Goal: Manage account settings

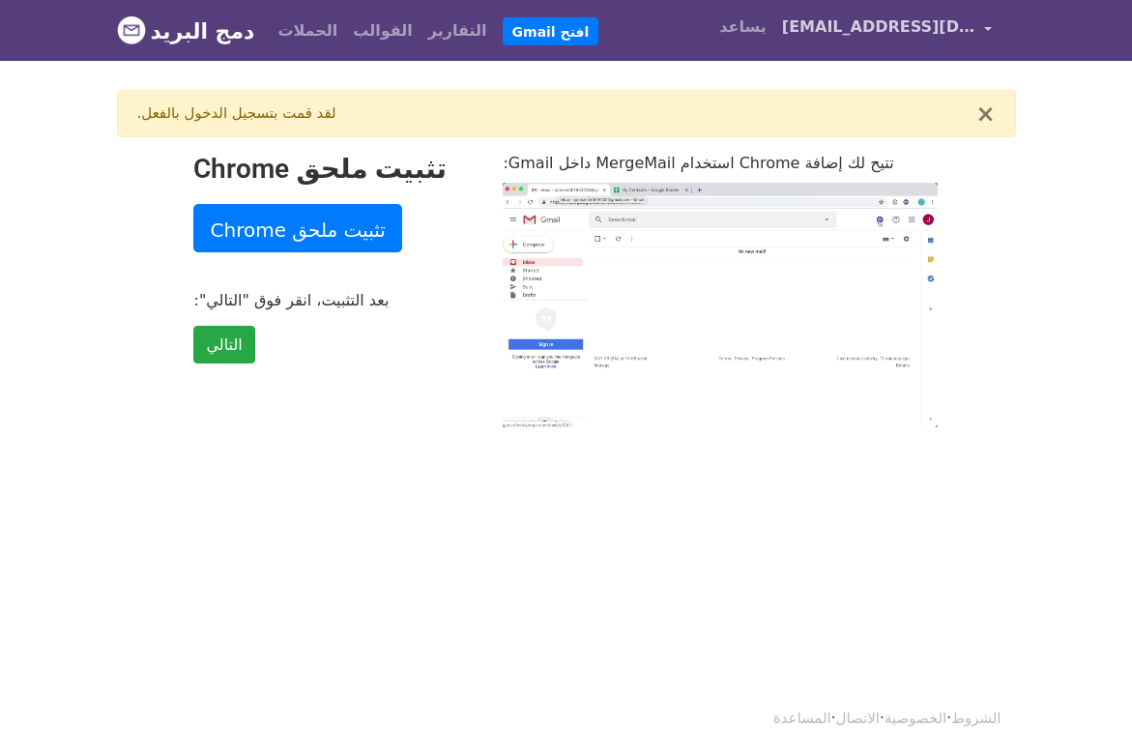
click at [812, 19] on font "[EMAIL_ADDRESS][DOMAIN_NAME]" at bounding box center [933, 26] width 302 height 18
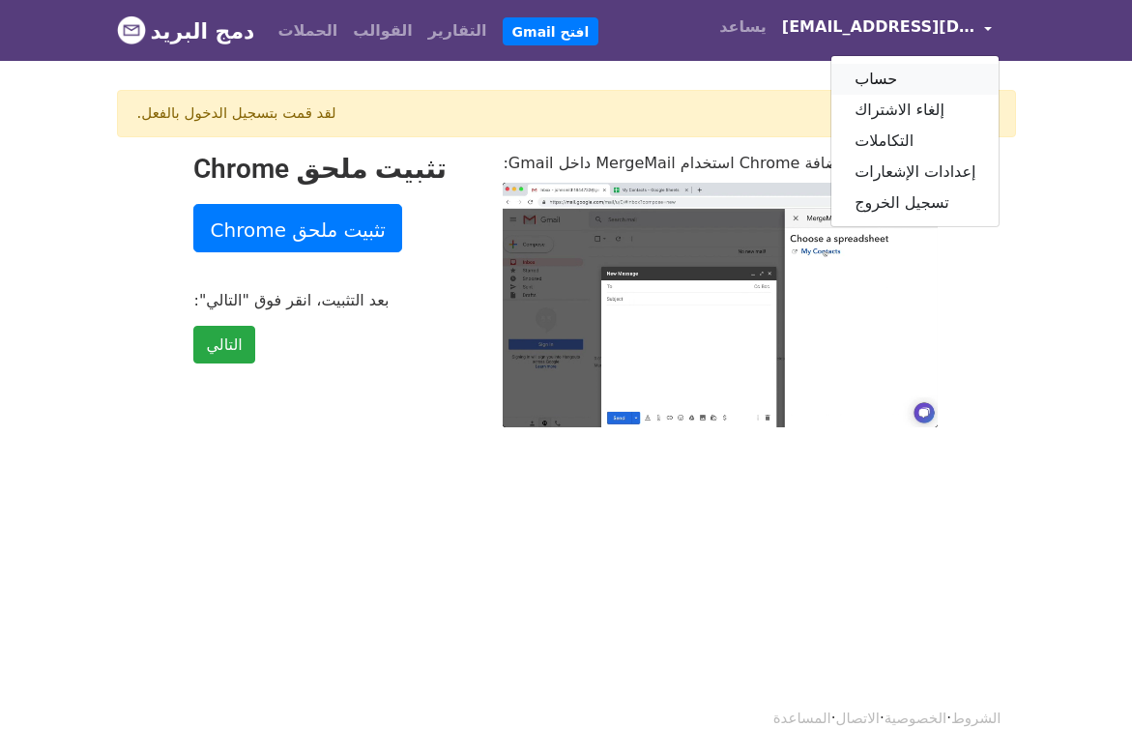
click at [862, 75] on link "حساب" at bounding box center [914, 79] width 167 height 31
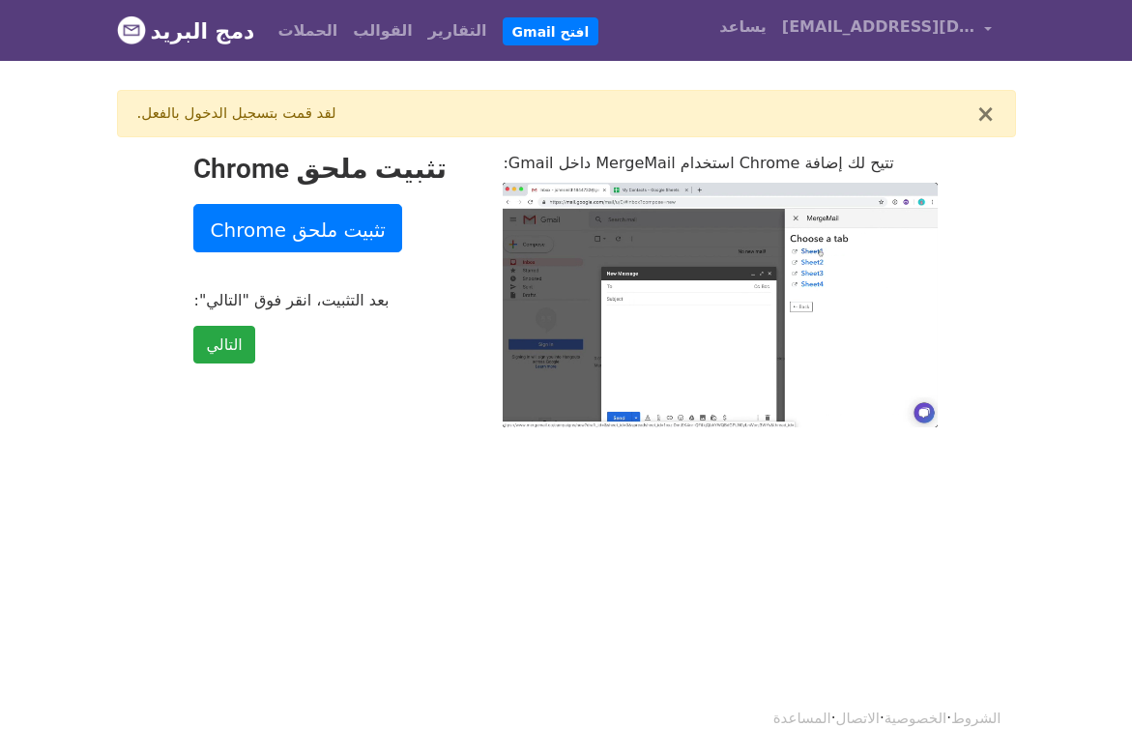
type input "18.69"
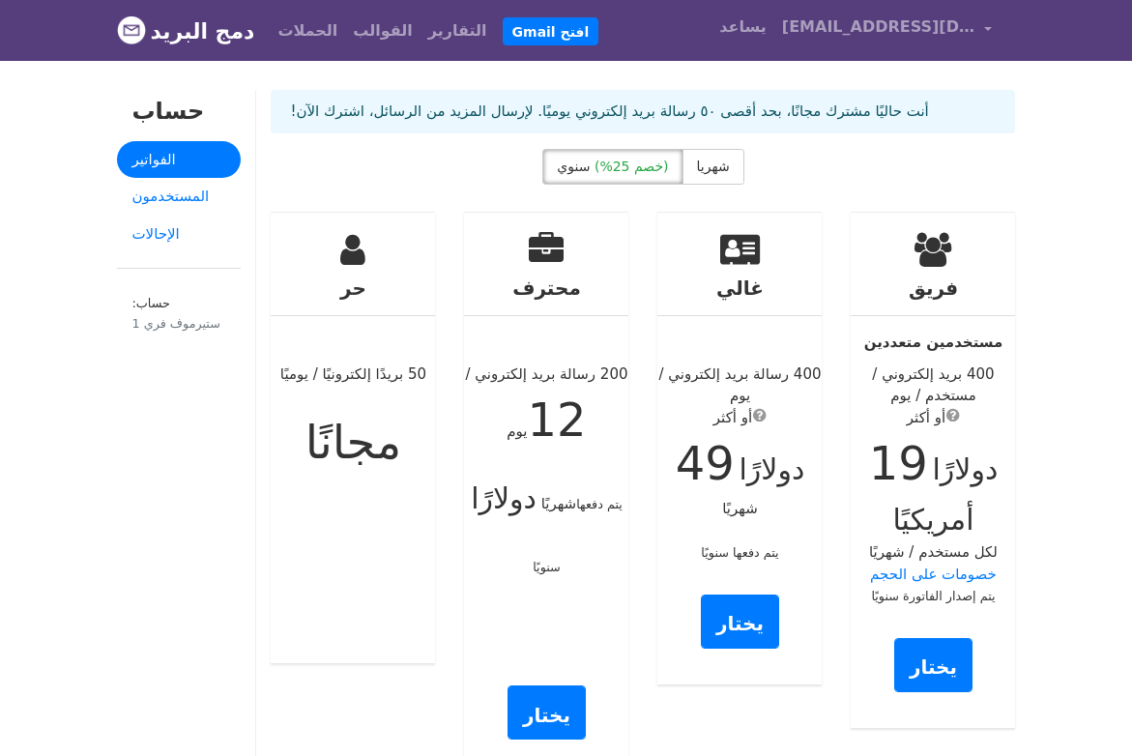
click at [175, 33] on font "دمج البريد" at bounding box center [203, 31] width 104 height 24
click at [175, 34] on font "دمج البريد" at bounding box center [203, 31] width 104 height 24
click at [512, 39] on font "افتح Gmail" at bounding box center [550, 30] width 77 height 15
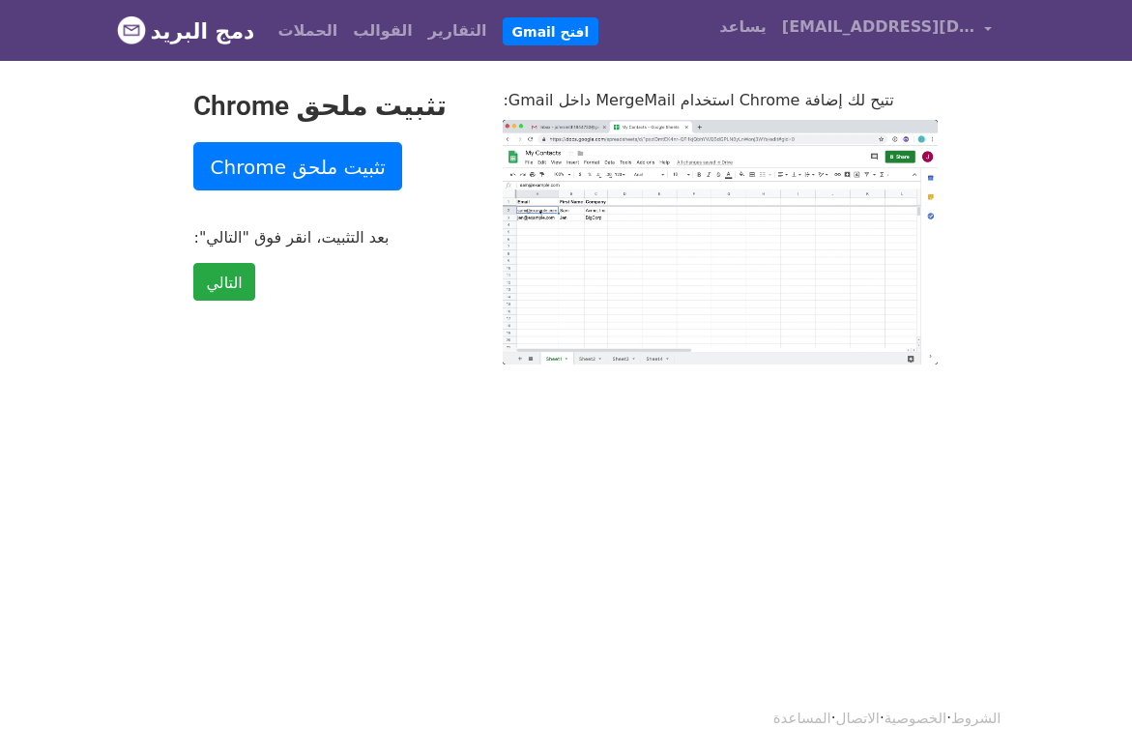
type input "5.99"
